Goal: Task Accomplishment & Management: Manage account settings

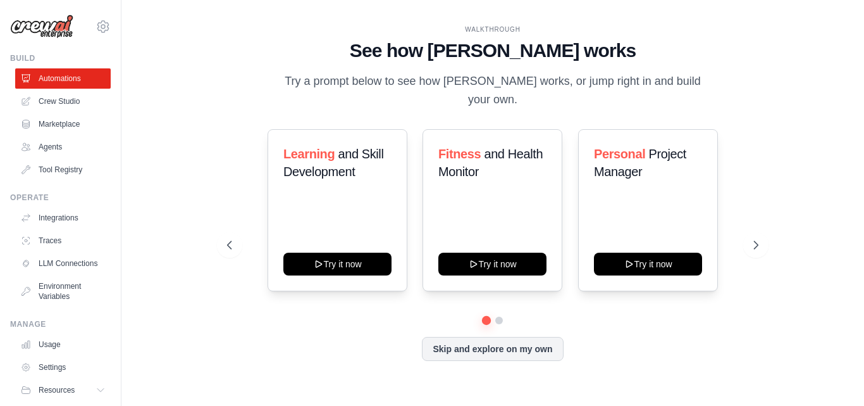
drag, startPoint x: 357, startPoint y: 84, endPoint x: 703, endPoint y: 98, distance: 345.7
click at [703, 98] on p "Try a prompt below to see how [PERSON_NAME] works, or jump right in and build y…" at bounding box center [492, 90] width 425 height 37
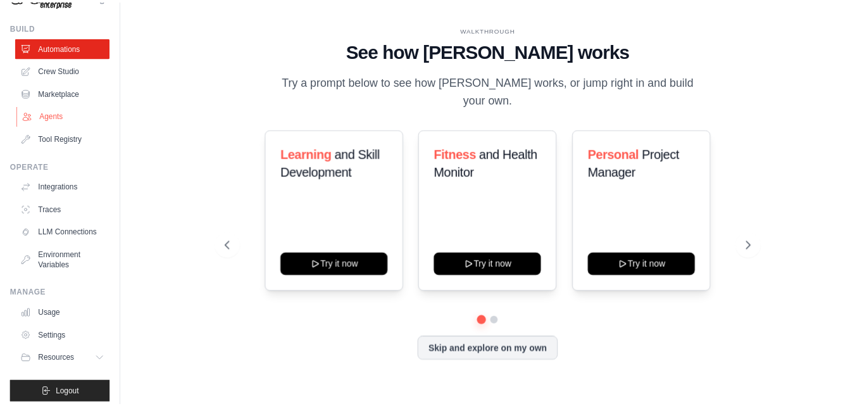
scroll to position [49, 0]
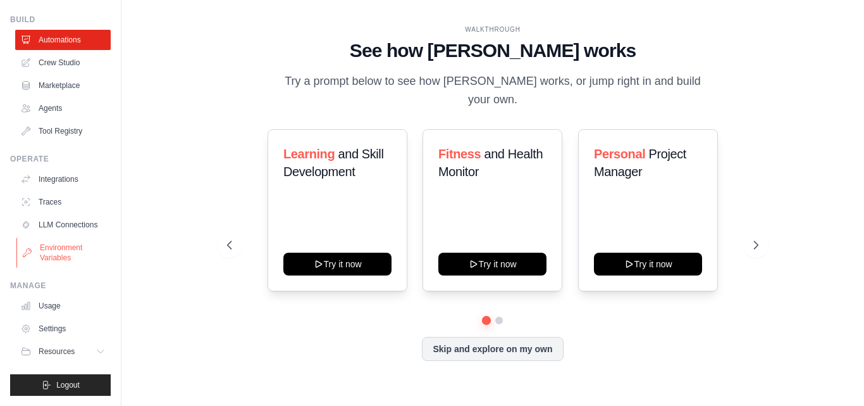
click at [54, 252] on link "Environment Variables" at bounding box center [64, 252] width 96 height 30
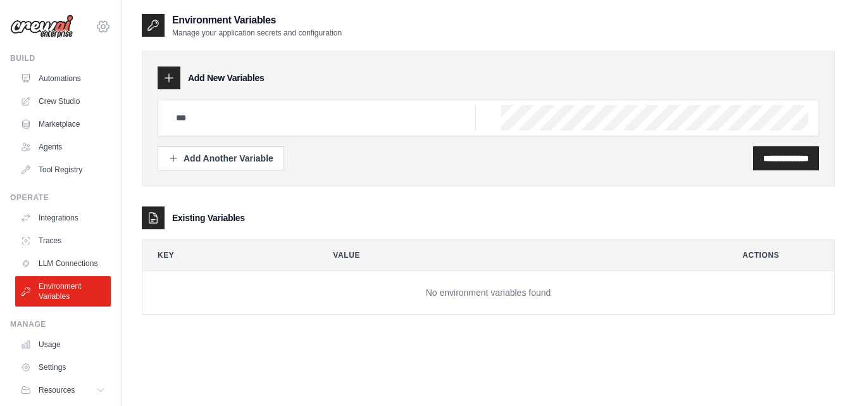
click at [96, 23] on icon at bounding box center [103, 26] width 15 height 15
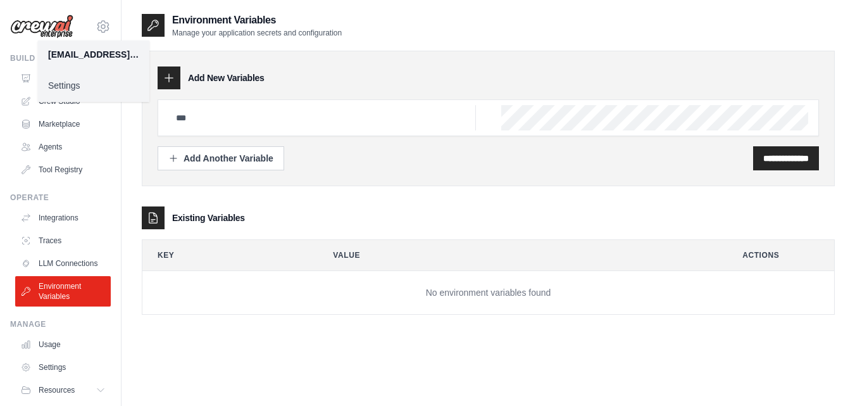
click at [66, 85] on link "Settings" at bounding box center [93, 85] width 111 height 23
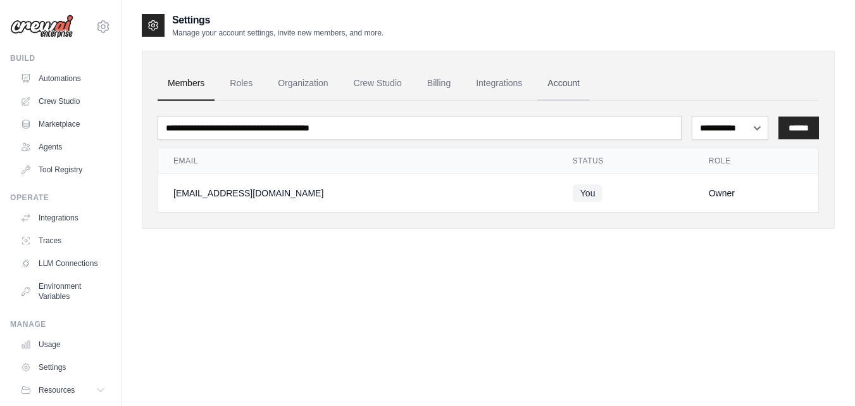
click at [565, 84] on link "Account" at bounding box center [563, 83] width 53 height 34
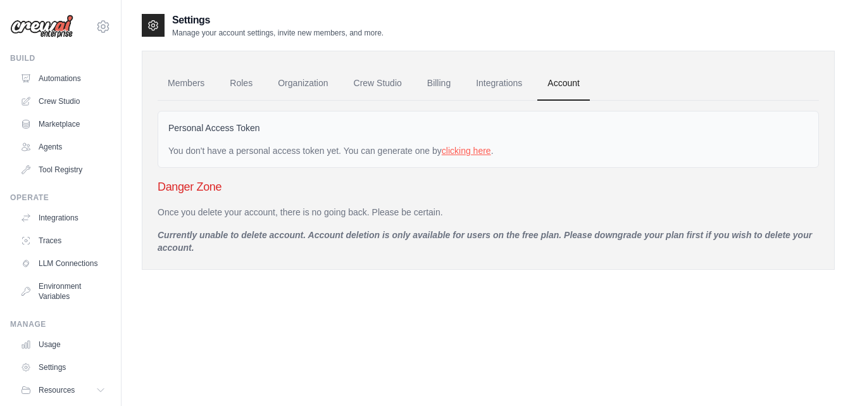
click at [467, 152] on link "clicking here" at bounding box center [466, 151] width 49 height 10
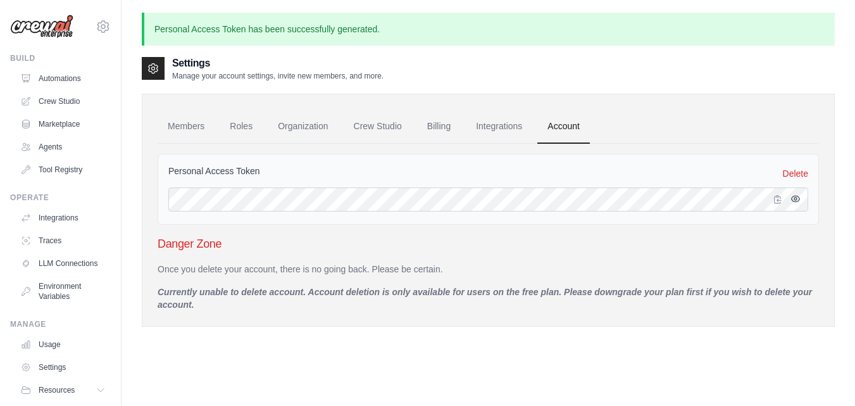
click at [793, 199] on icon "button" at bounding box center [795, 199] width 10 height 10
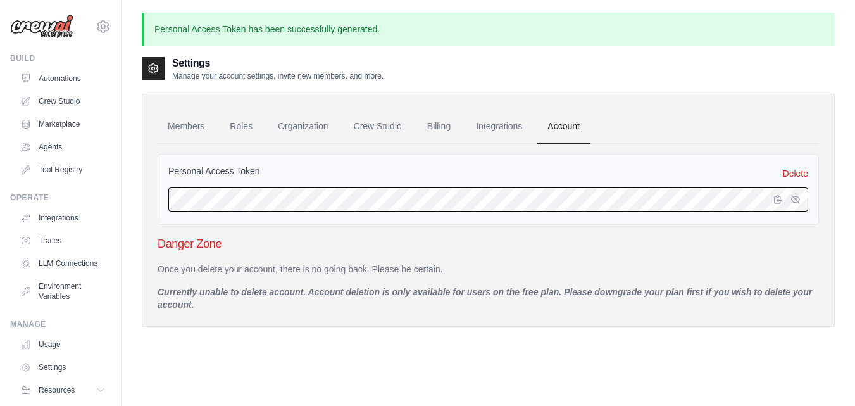
click at [121, 198] on div "Personal Access Token has been successfully generated. Settings Manage your acc…" at bounding box center [487, 237] width 733 height 449
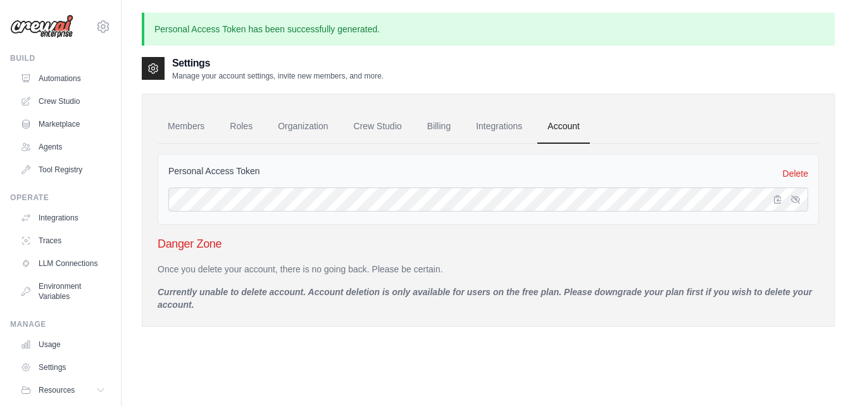
click at [466, 171] on div "Personal Access Token Delete" at bounding box center [488, 173] width 640 height 18
